Goal: Find specific page/section: Find specific page/section

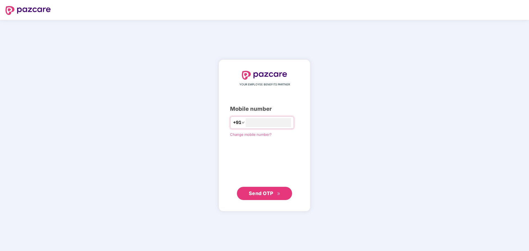
type input "**********"
click at [260, 190] on span "Send OTP" at bounding box center [265, 193] width 32 height 8
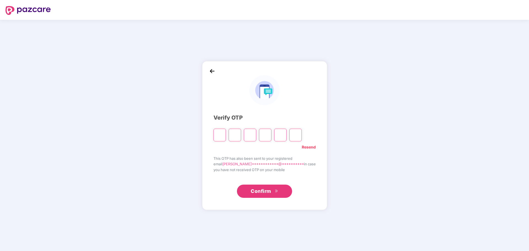
type input "*"
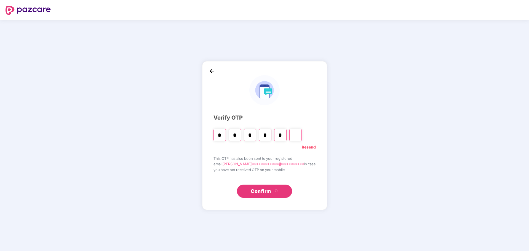
type input "*"
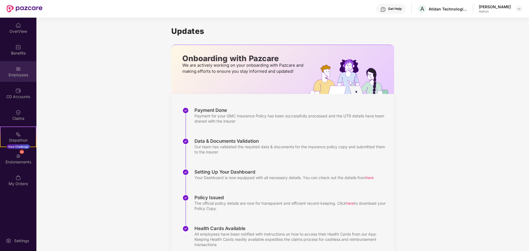
click at [21, 70] on div "Employees" at bounding box center [18, 71] width 36 height 21
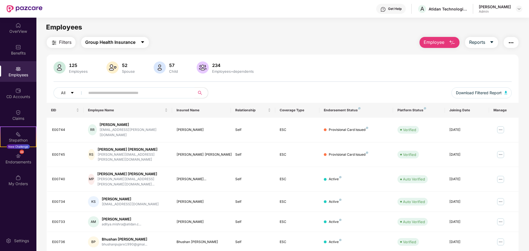
click at [140, 42] on button "Group Health Insurance" at bounding box center [115, 42] width 68 height 11
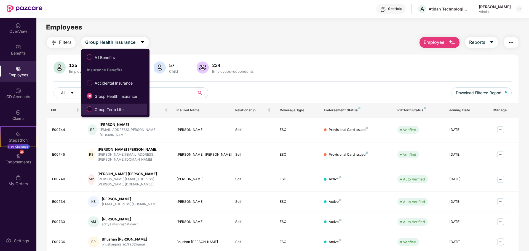
click at [111, 109] on span "Group Term Life" at bounding box center [108, 110] width 33 height 6
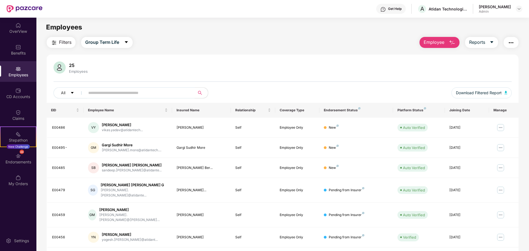
click at [129, 93] on input "text" at bounding box center [137, 93] width 99 height 8
type input "******"
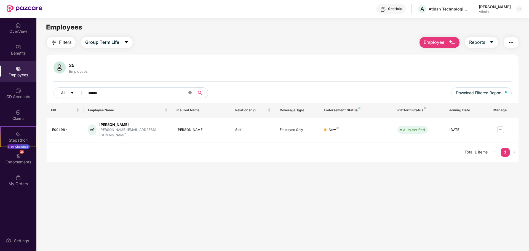
click at [190, 93] on icon "close-circle" at bounding box center [189, 92] width 3 height 3
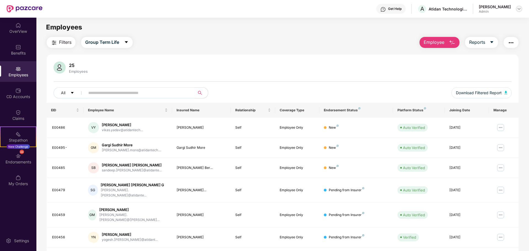
click at [519, 9] on img at bounding box center [519, 9] width 4 height 4
click at [475, 34] on div "Logout" at bounding box center [493, 32] width 72 height 11
